Goal: Check status: Check status

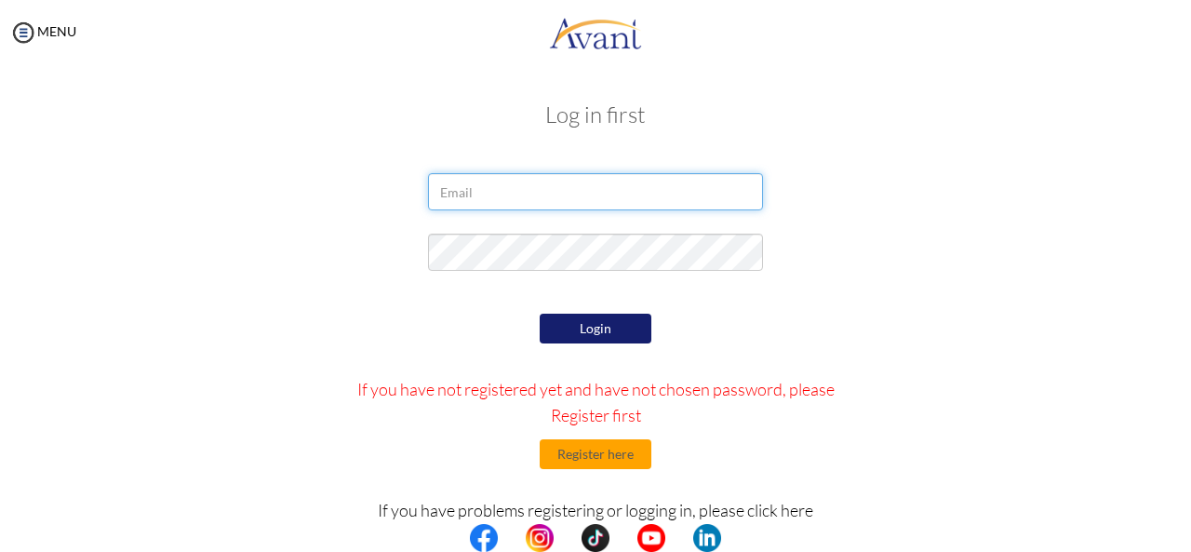
type input "[EMAIL_ADDRESS][DOMAIN_NAME]"
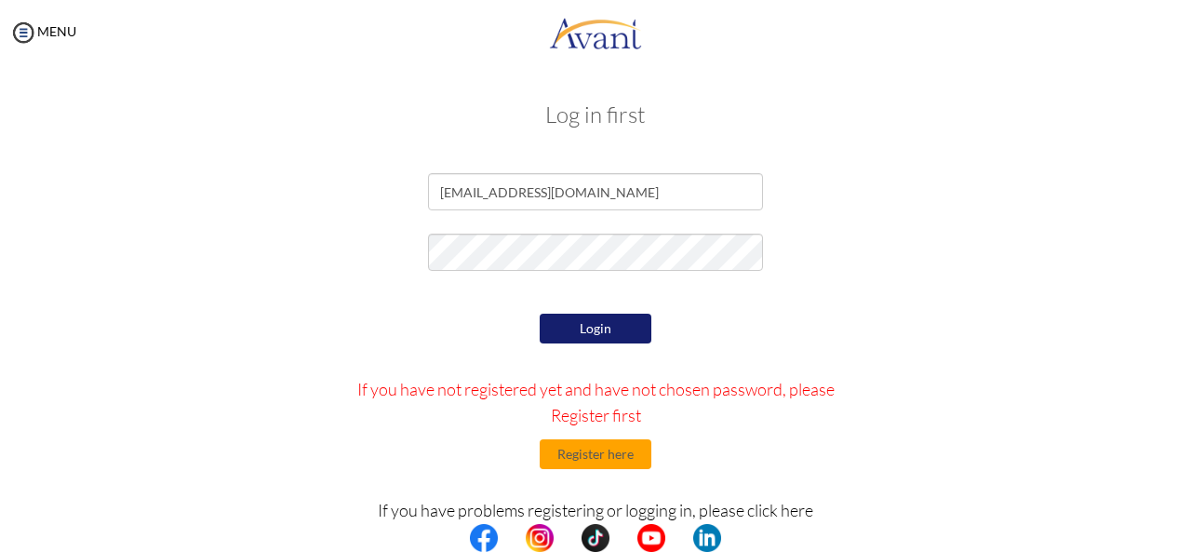
click at [555, 328] on button "Login" at bounding box center [596, 329] width 112 height 30
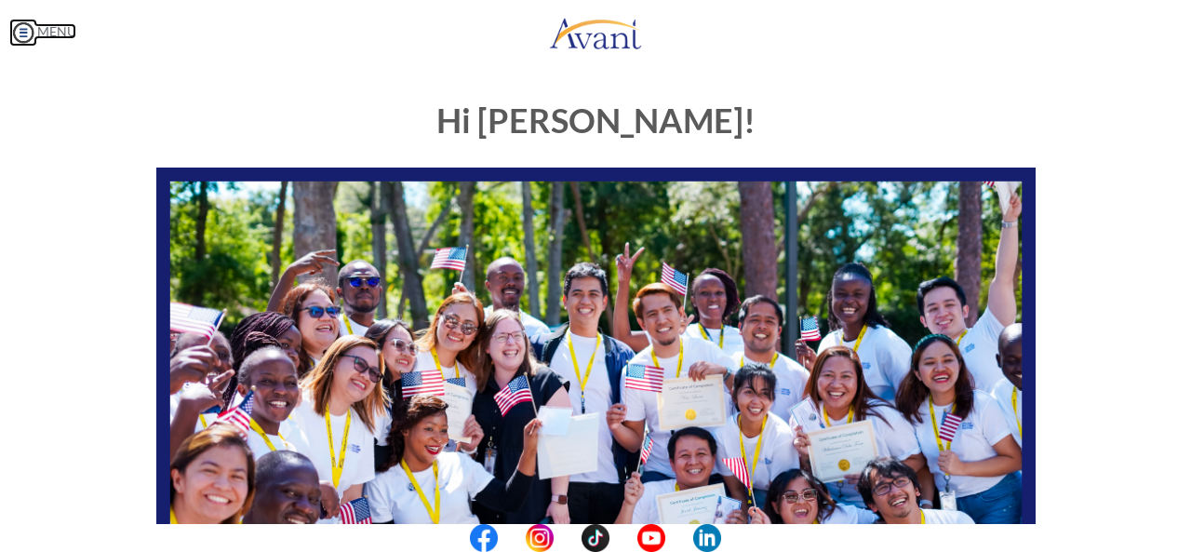
click at [29, 29] on img at bounding box center [23, 33] width 28 height 28
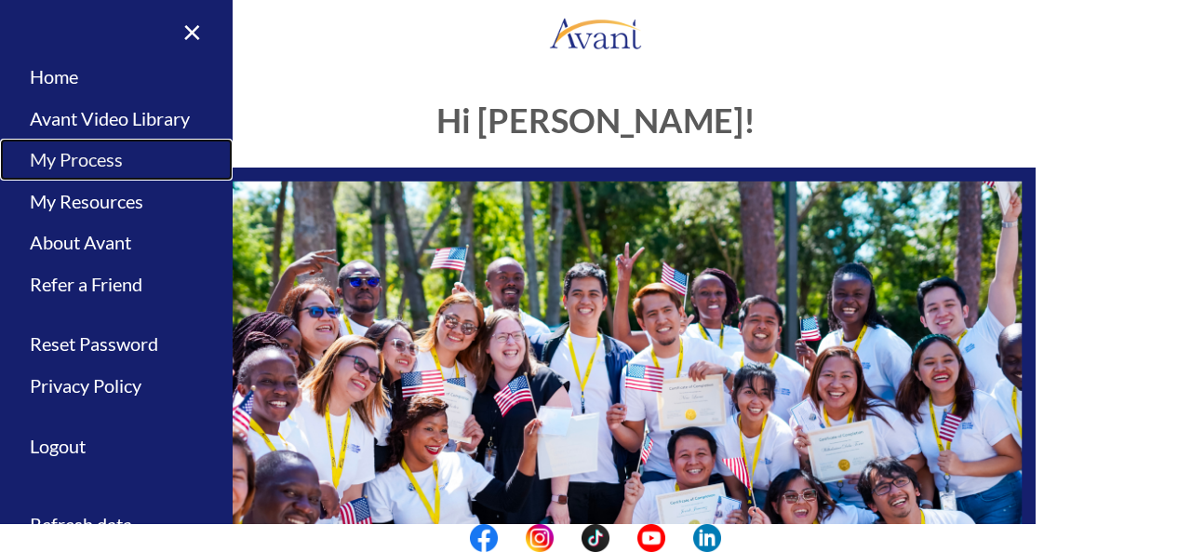
click at [58, 159] on link "My Process" at bounding box center [116, 160] width 233 height 42
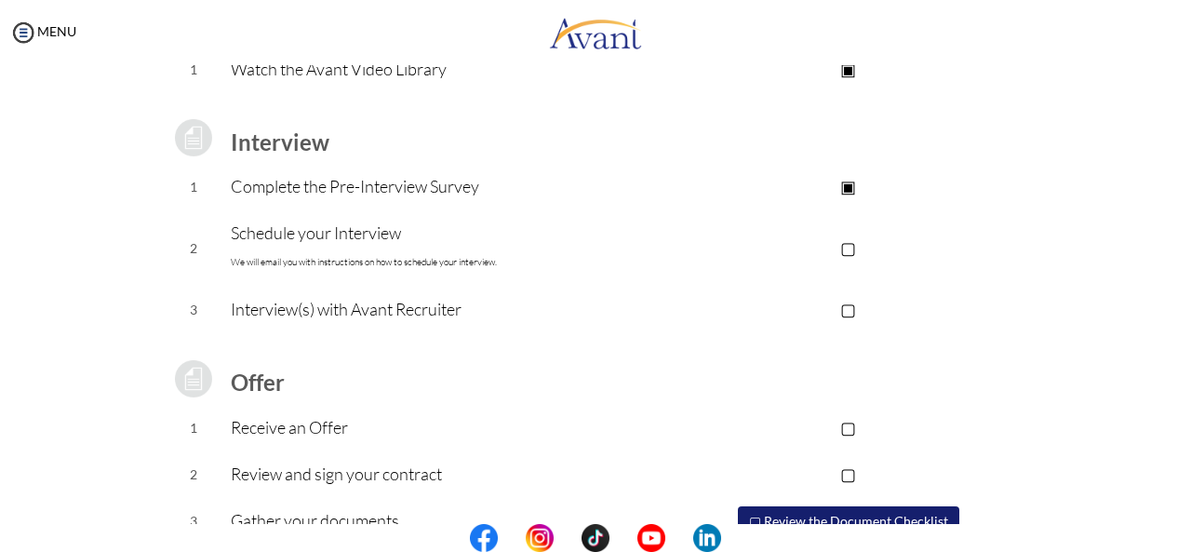
scroll to position [212, 0]
click at [845, 243] on p "▢" at bounding box center [848, 246] width 373 height 26
click at [842, 305] on p "▢" at bounding box center [848, 307] width 373 height 26
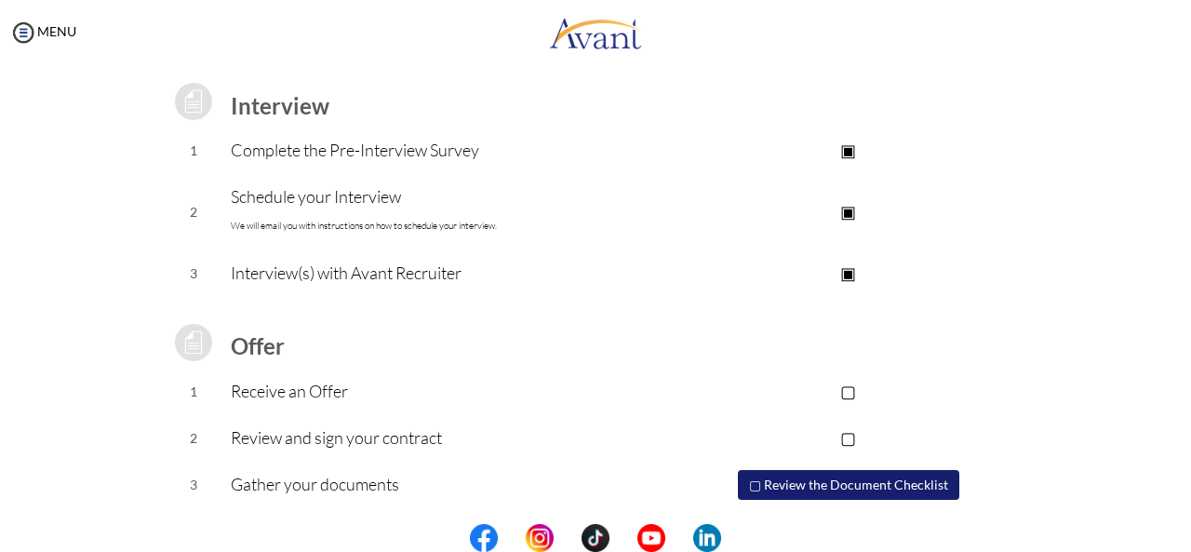
scroll to position [294, 0]
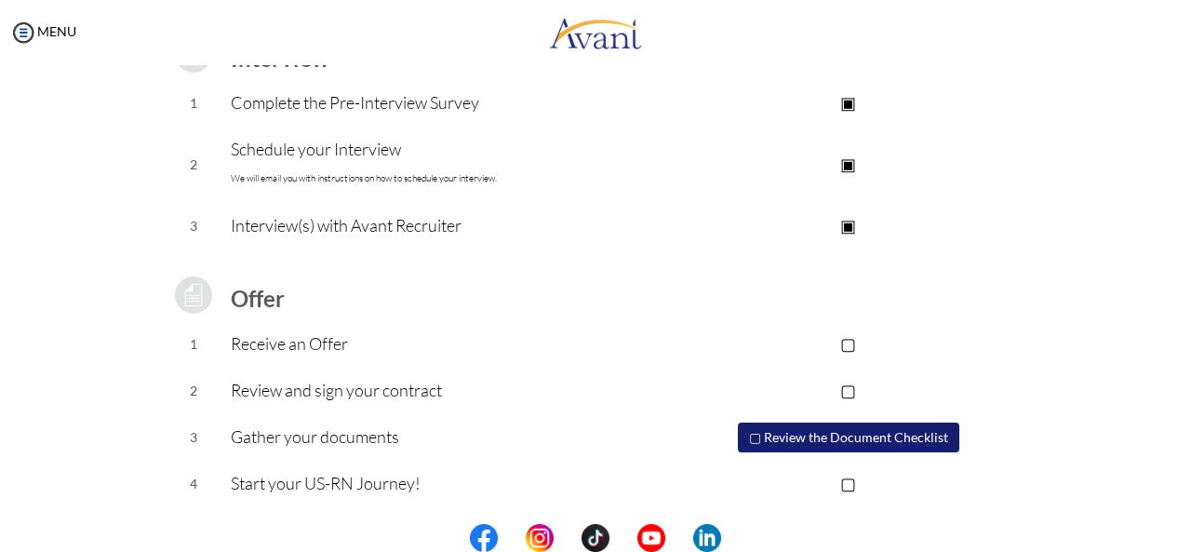
click at [844, 226] on p "▣" at bounding box center [848, 225] width 373 height 26
click at [844, 226] on p "▢" at bounding box center [848, 225] width 373 height 26
click at [23, 36] on img at bounding box center [23, 33] width 28 height 28
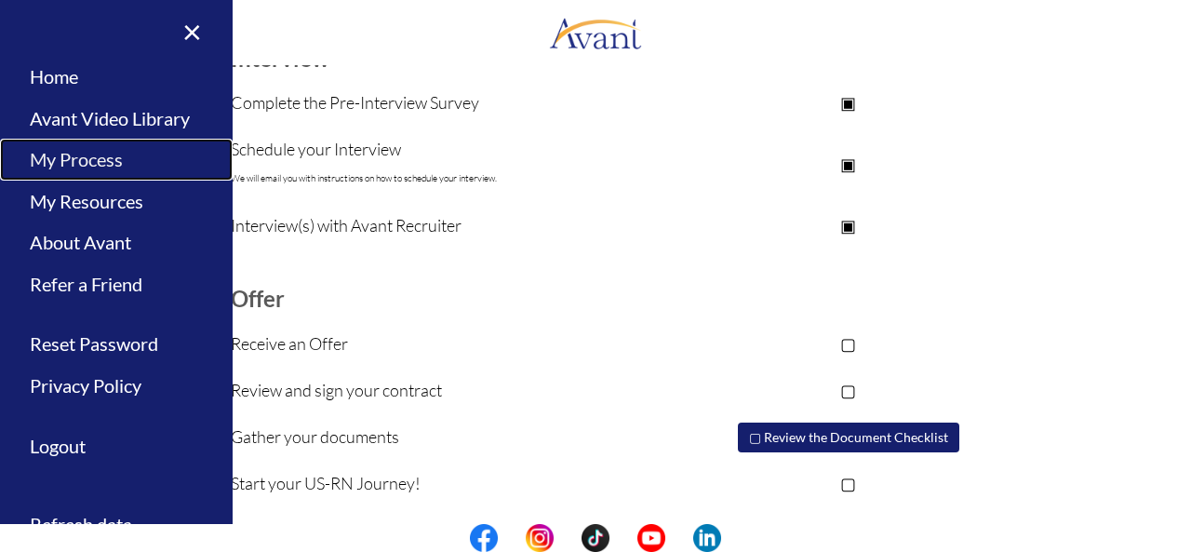
click at [63, 152] on link "My Process" at bounding box center [116, 160] width 233 height 42
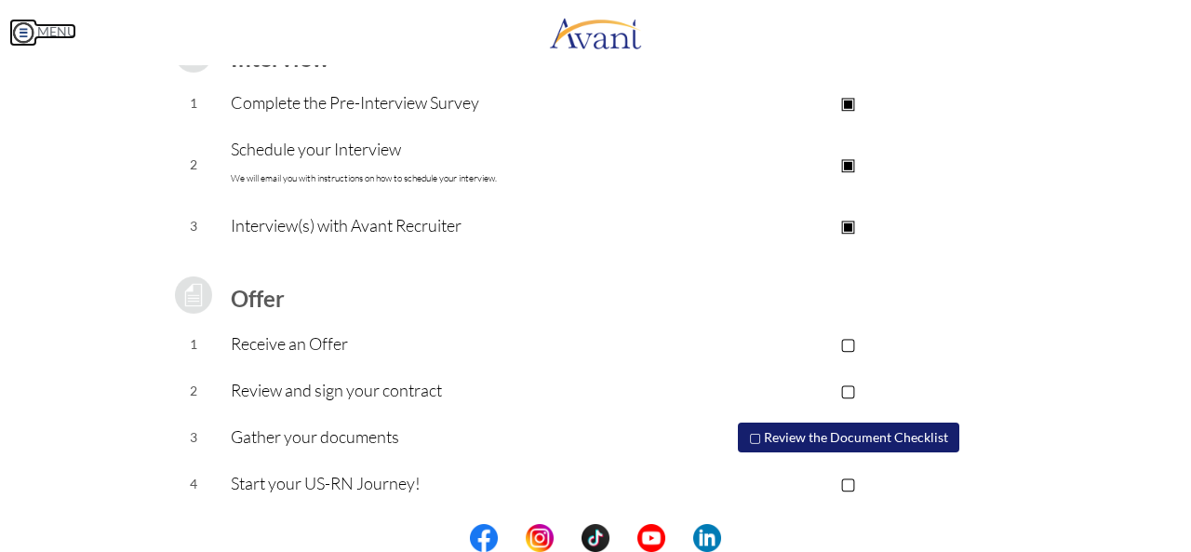
click at [21, 34] on img at bounding box center [23, 33] width 28 height 28
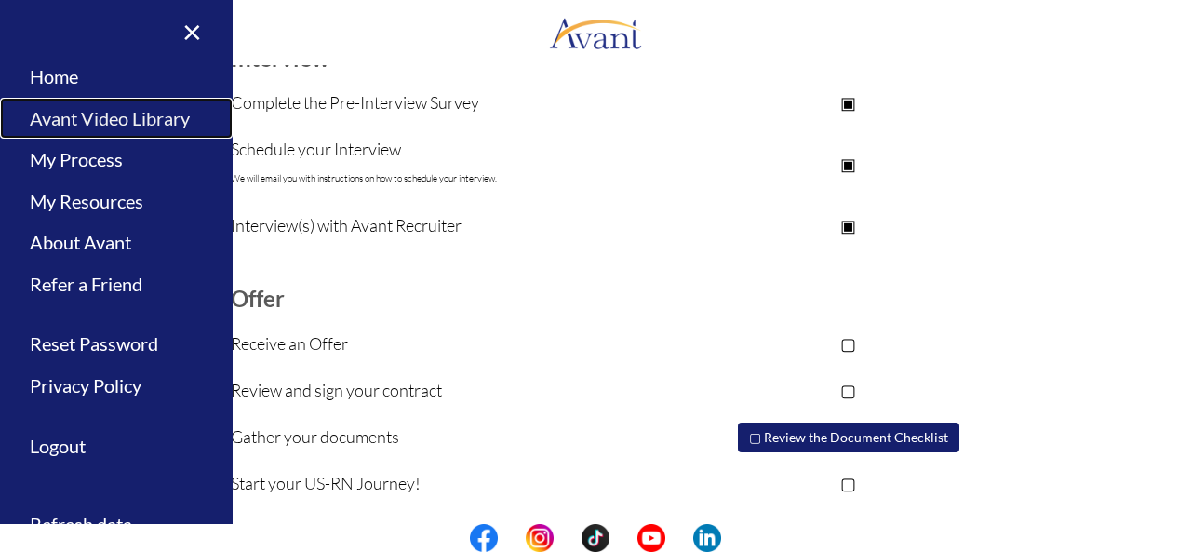
click at [58, 114] on link "Avant Video Library" at bounding box center [116, 119] width 233 height 42
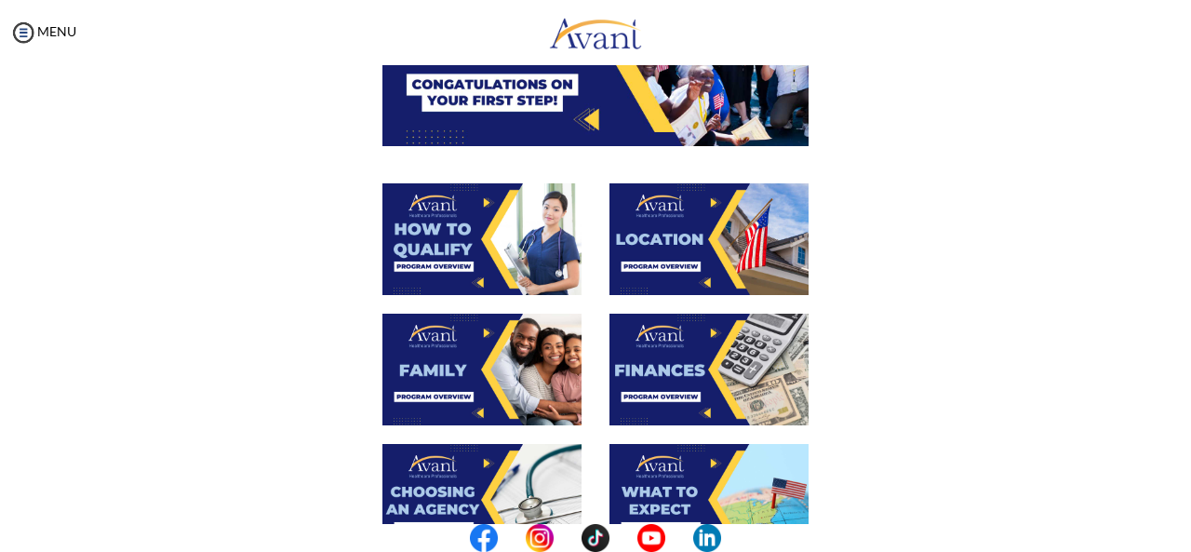
scroll to position [251, 0]
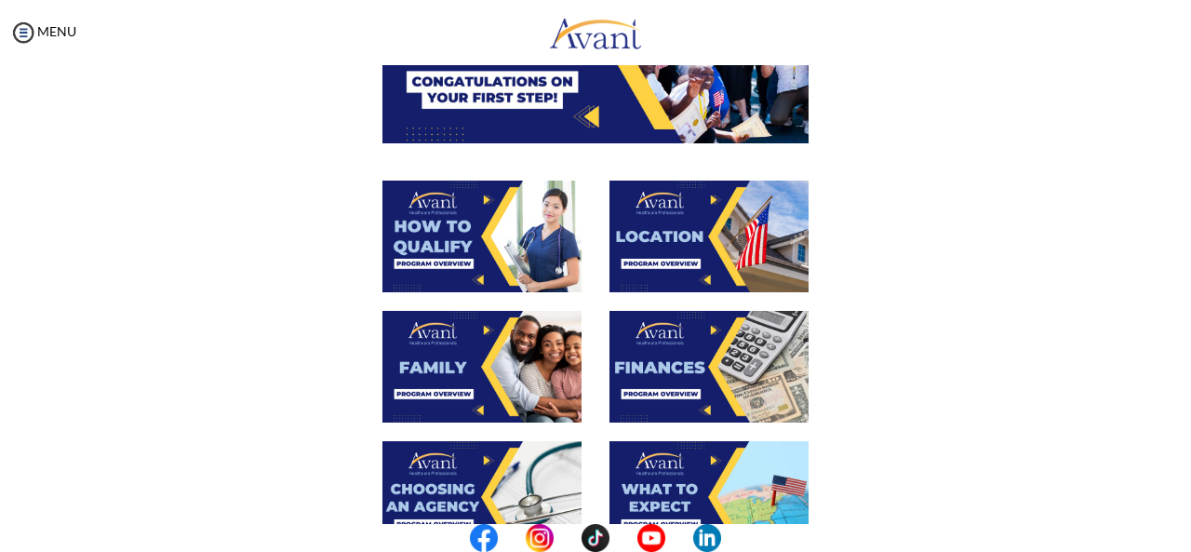
click at [525, 239] on img at bounding box center [481, 237] width 199 height 112
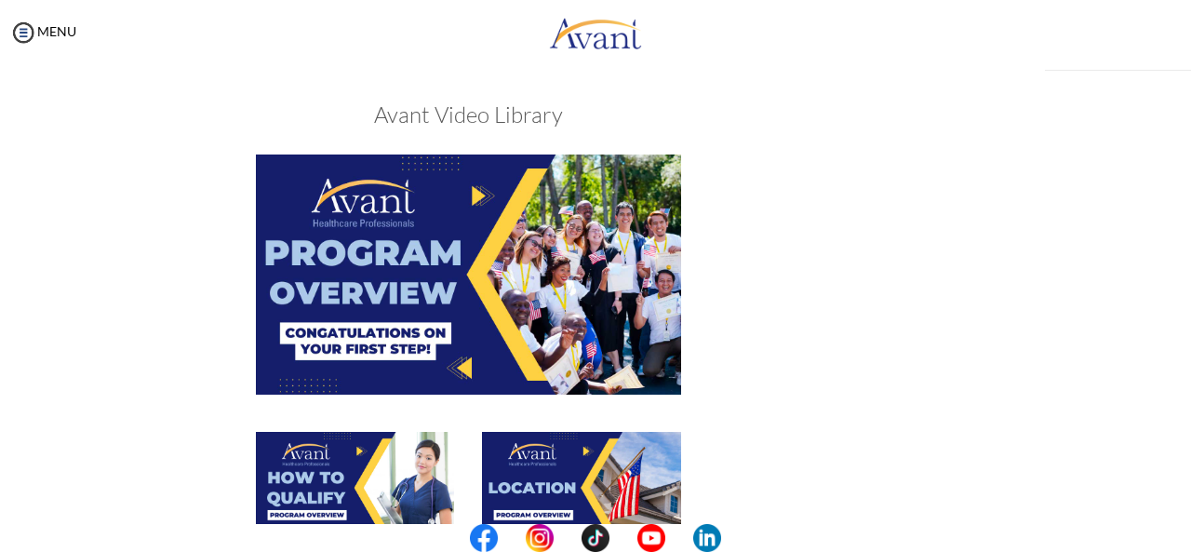
click at [525, 239] on div "My Status What is the next step? We would like you to watch the introductory vi…" at bounding box center [595, 341] width 1191 height 552
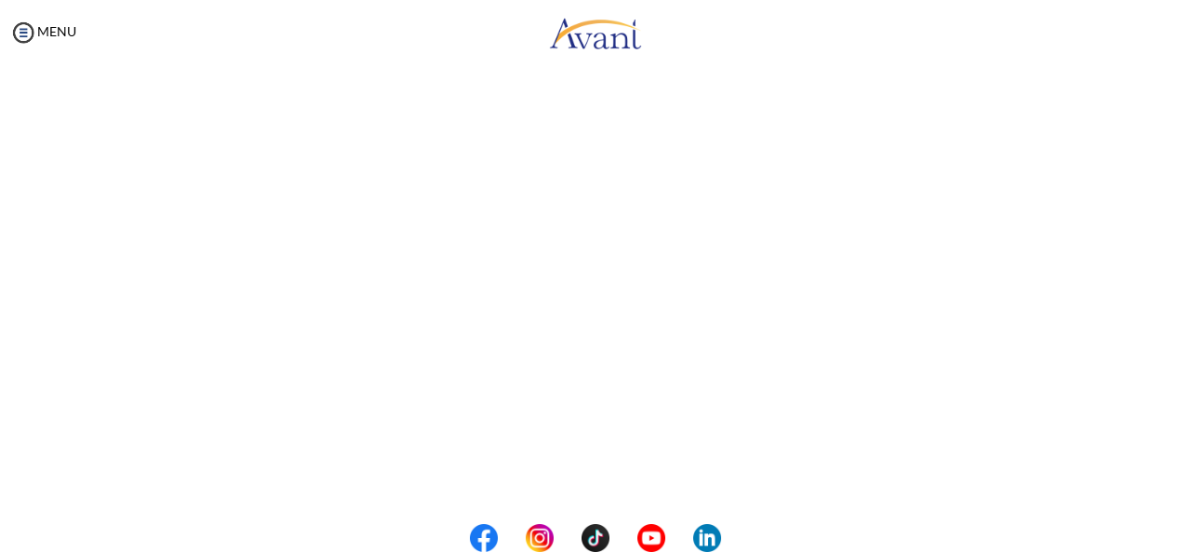
scroll to position [218, 0]
